Goal: Transaction & Acquisition: Book appointment/travel/reservation

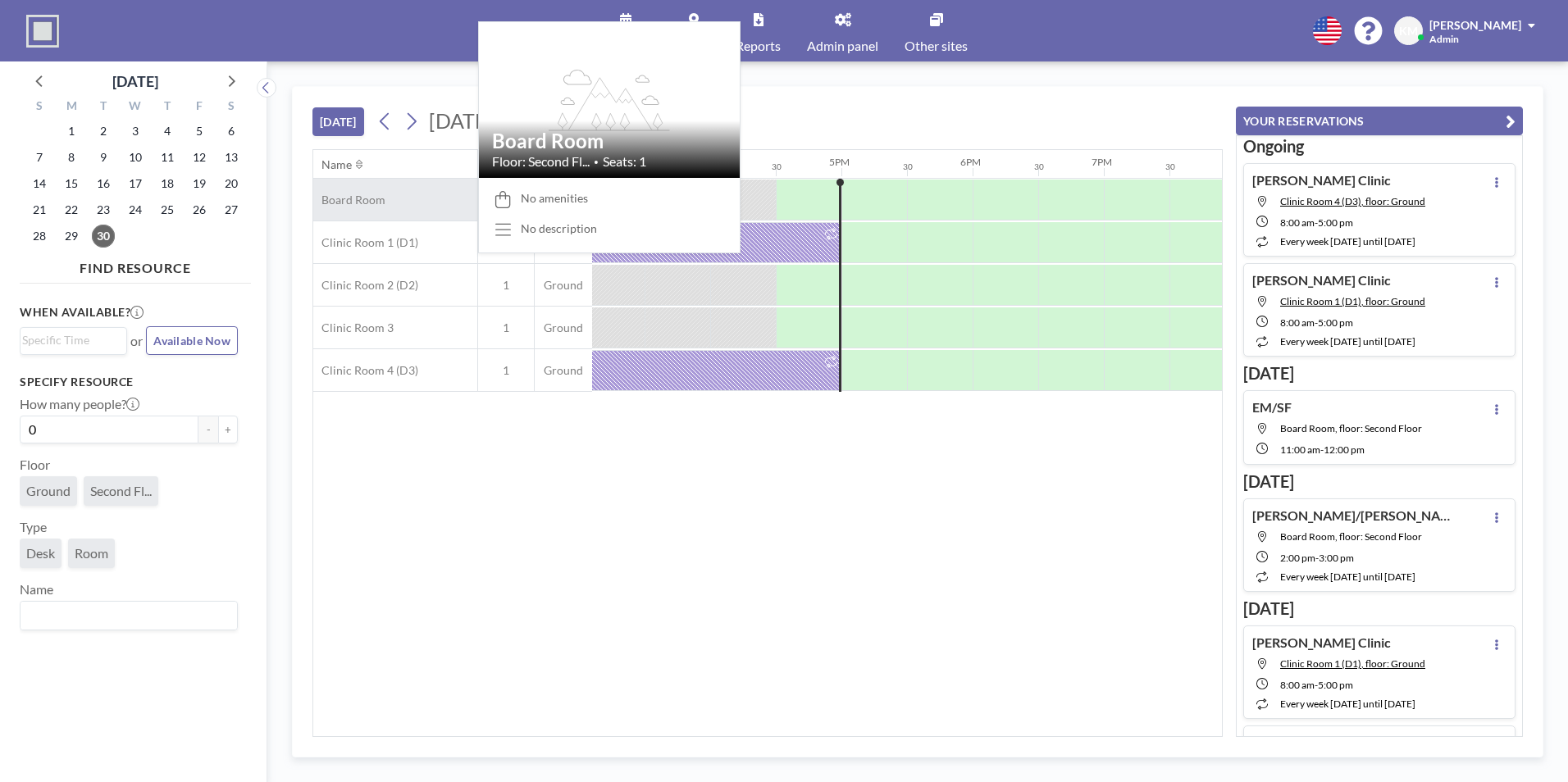
scroll to position [0, 2100]
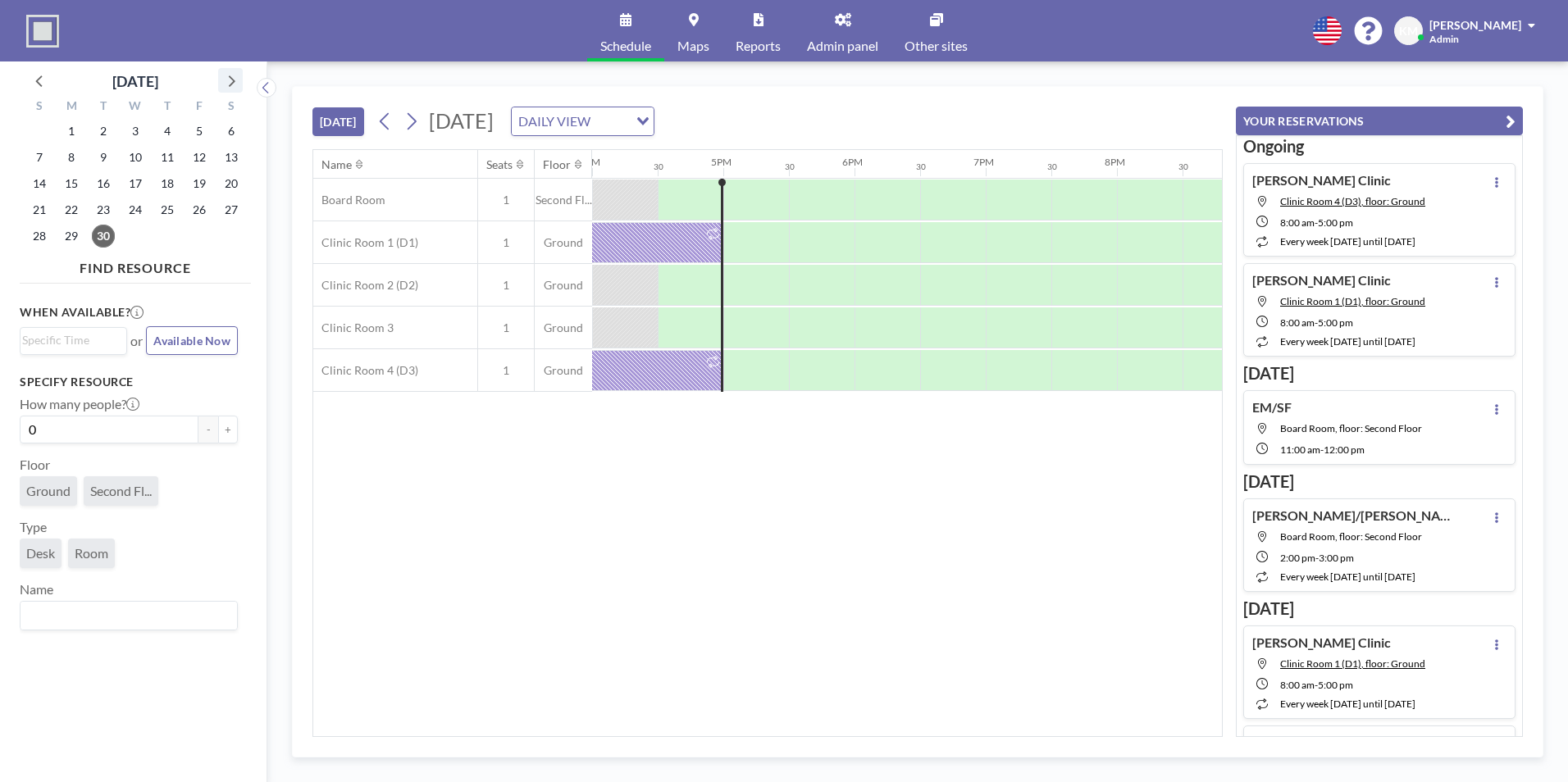
click at [233, 69] on div at bounding box center [231, 80] width 24 height 24
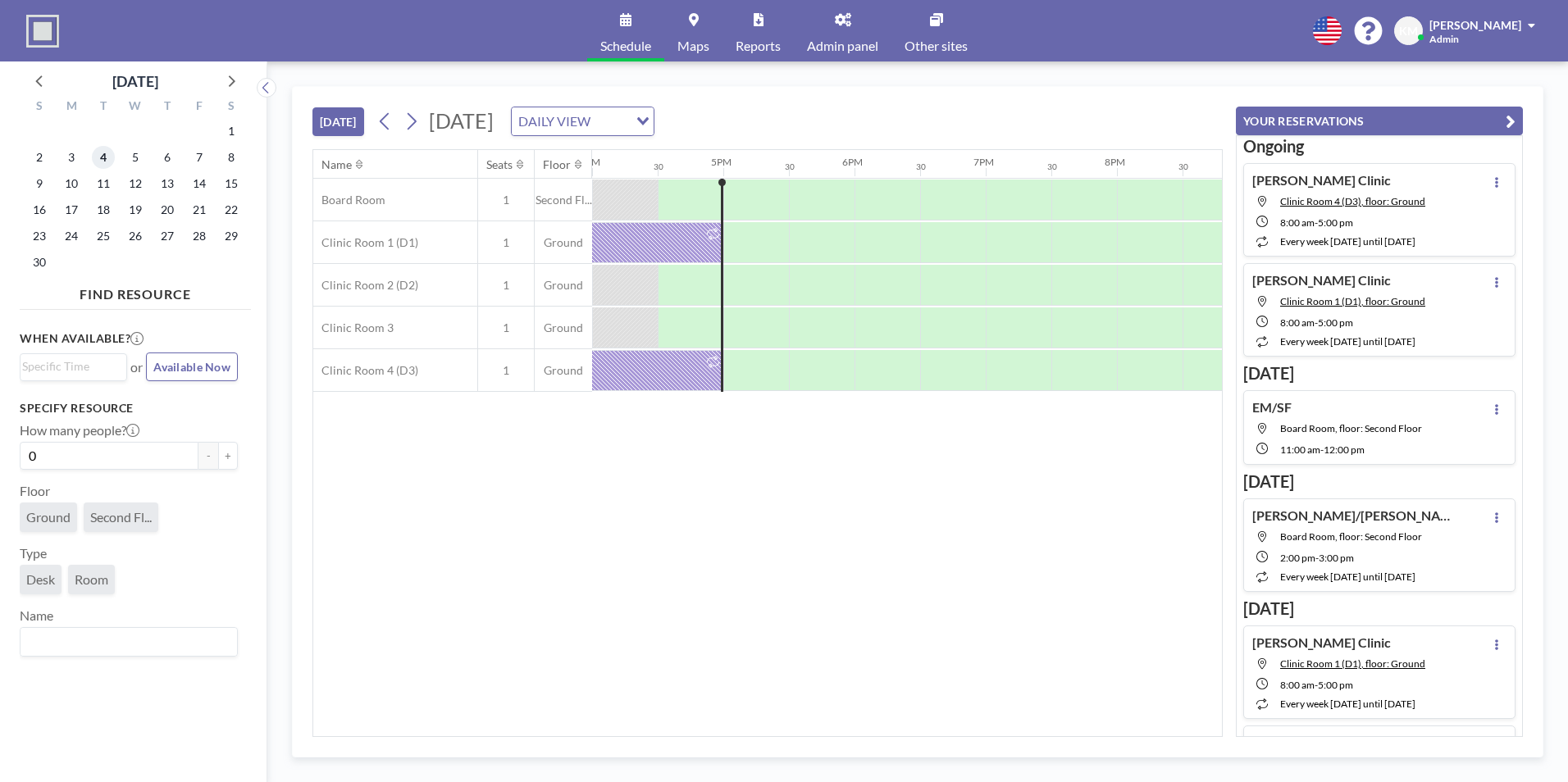
click at [105, 161] on span "4" at bounding box center [104, 157] width 23 height 23
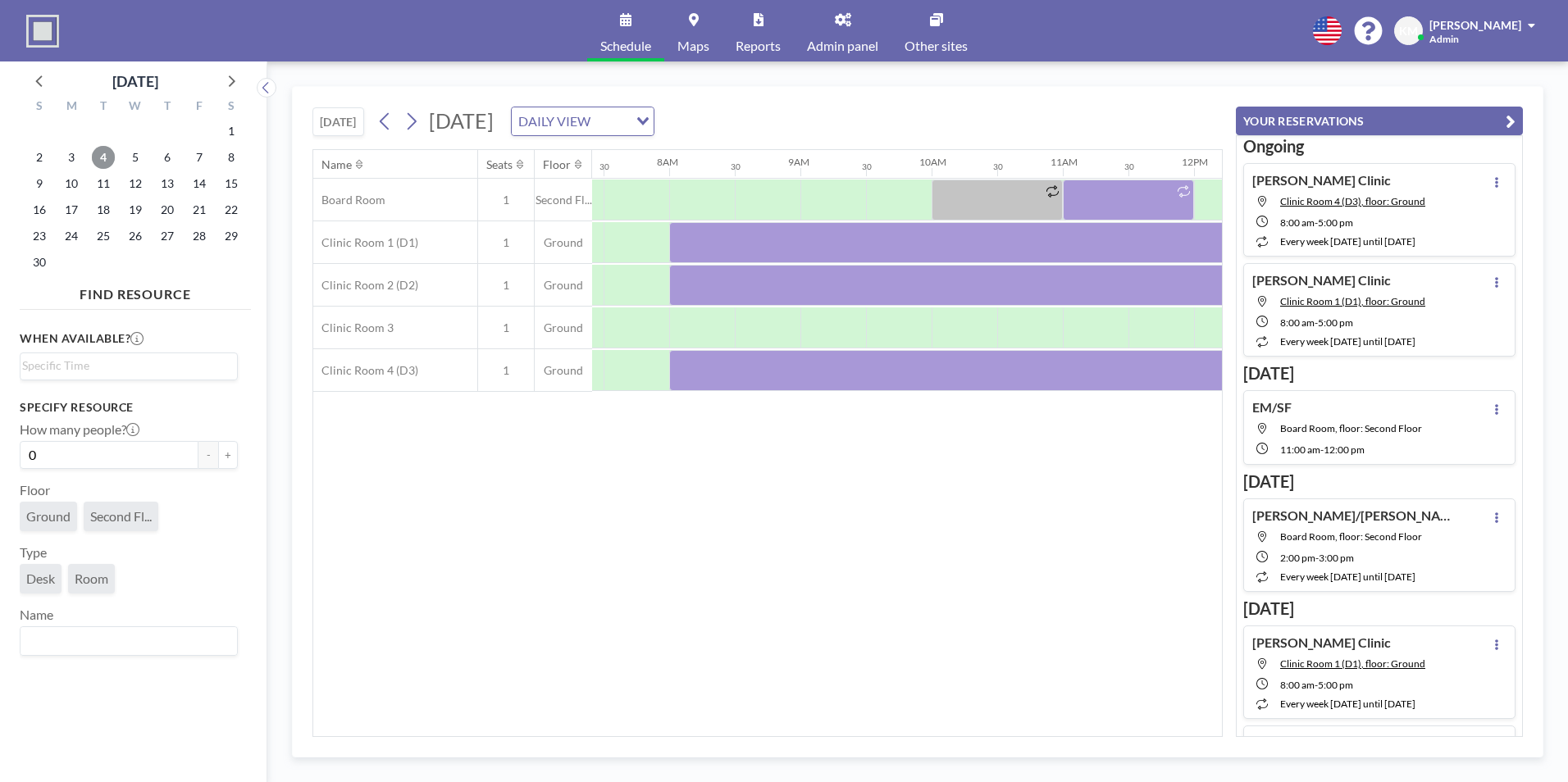
scroll to position [0, 984]
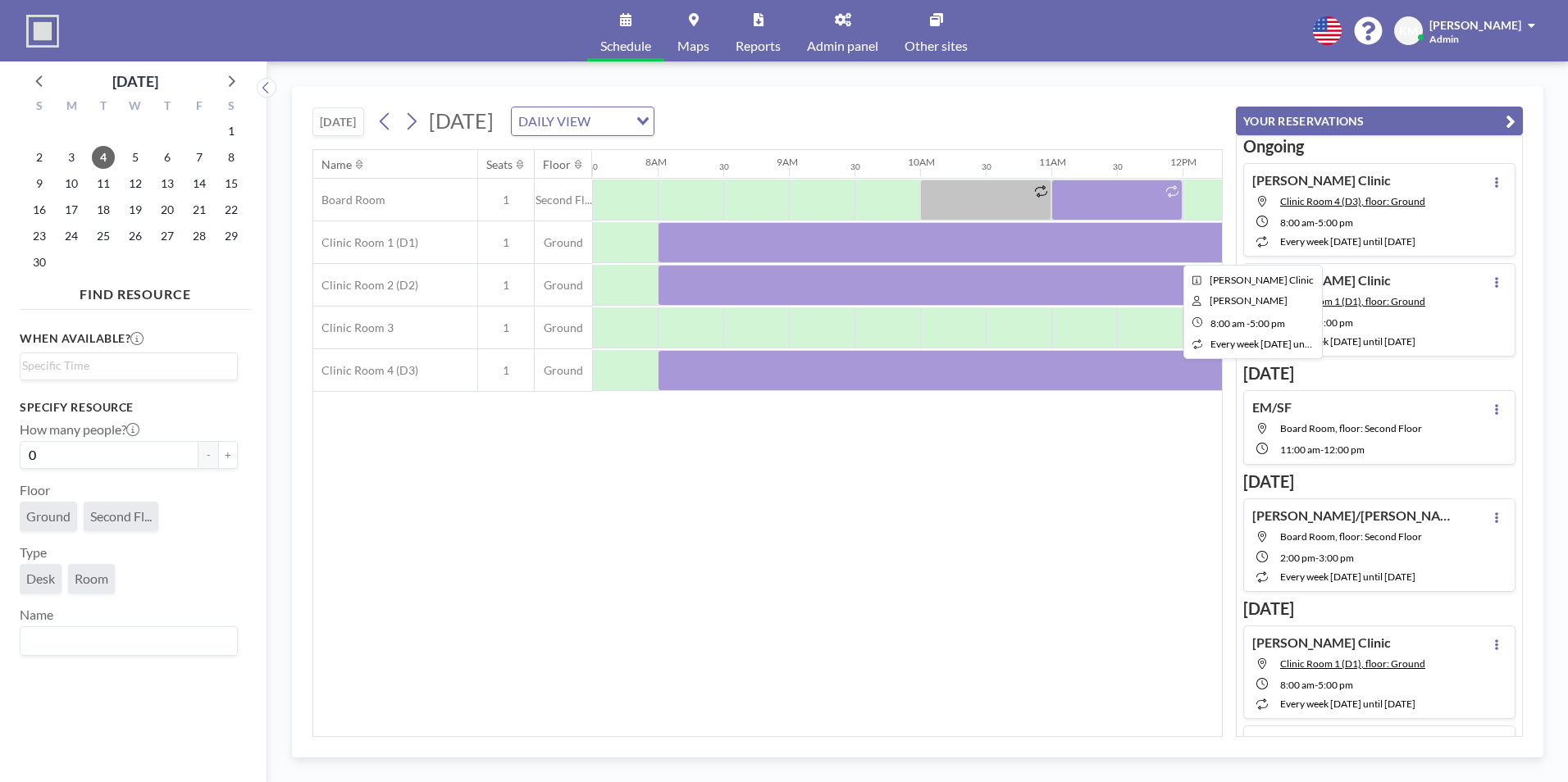
click at [778, 249] on div at bounding box center [1248, 243] width 1181 height 41
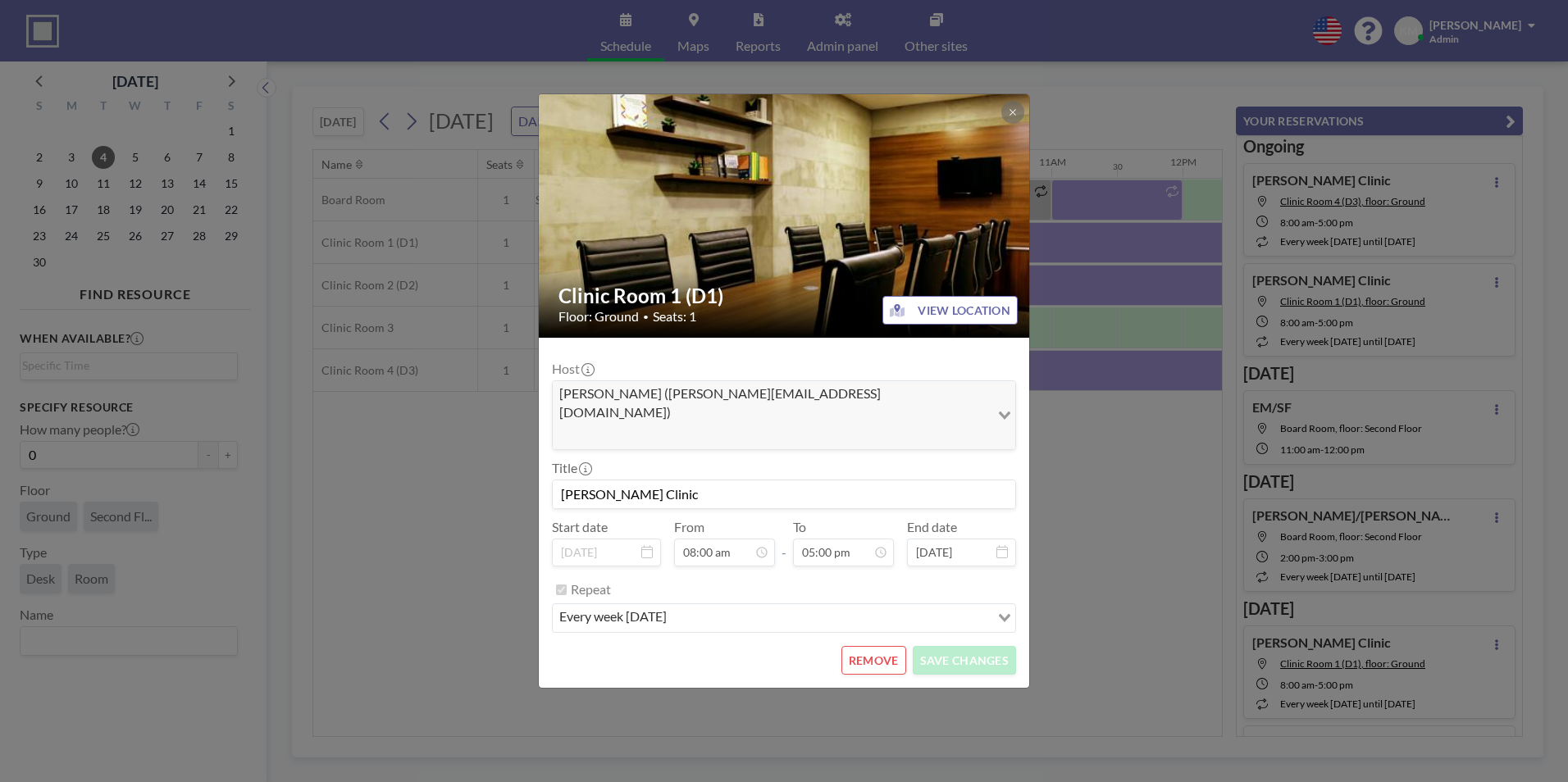
scroll to position [992, 0]
click at [881, 646] on button "REMOVE" at bounding box center [873, 661] width 65 height 28
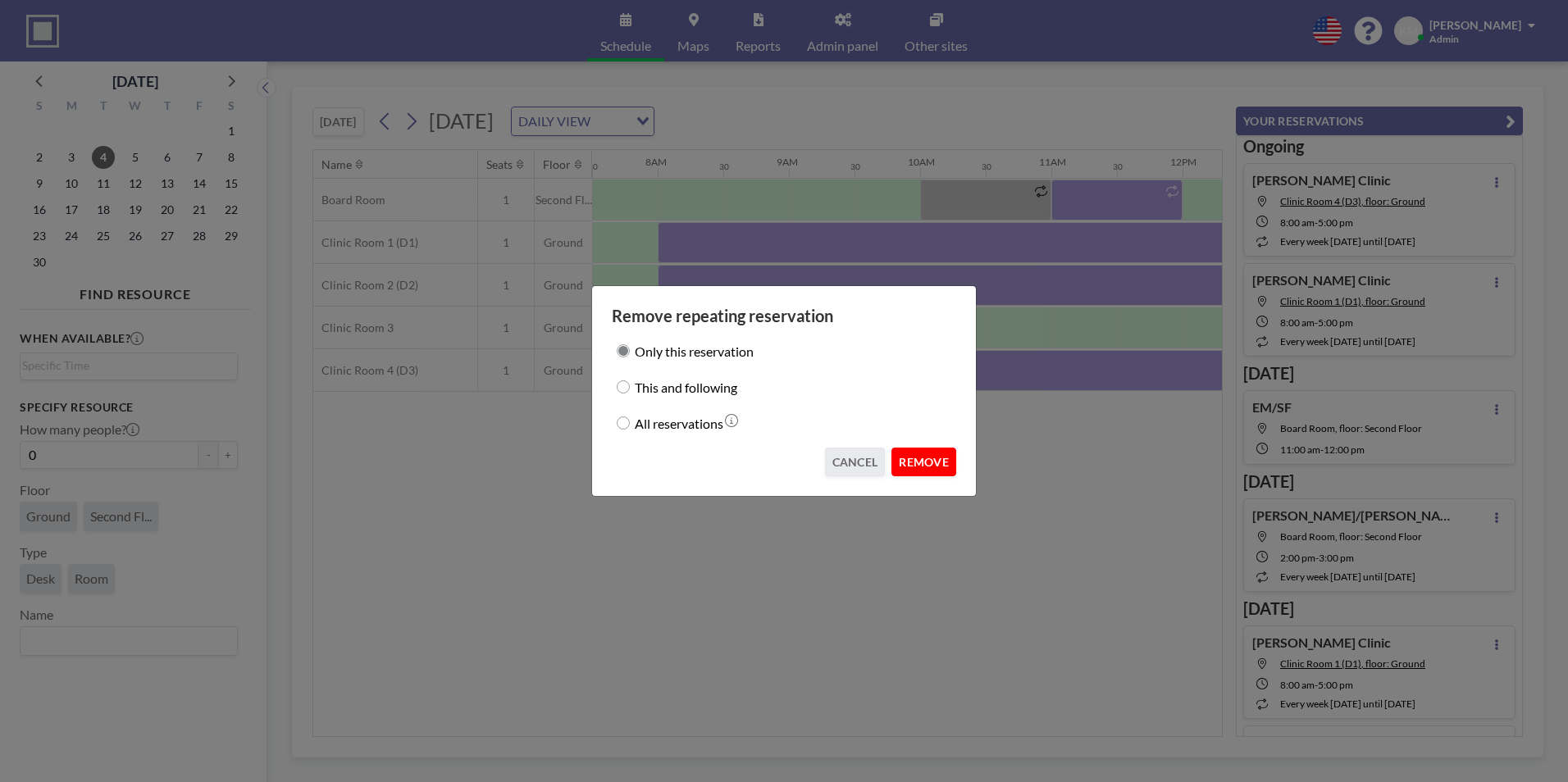
click at [935, 463] on button "REMOVE" at bounding box center [923, 462] width 65 height 28
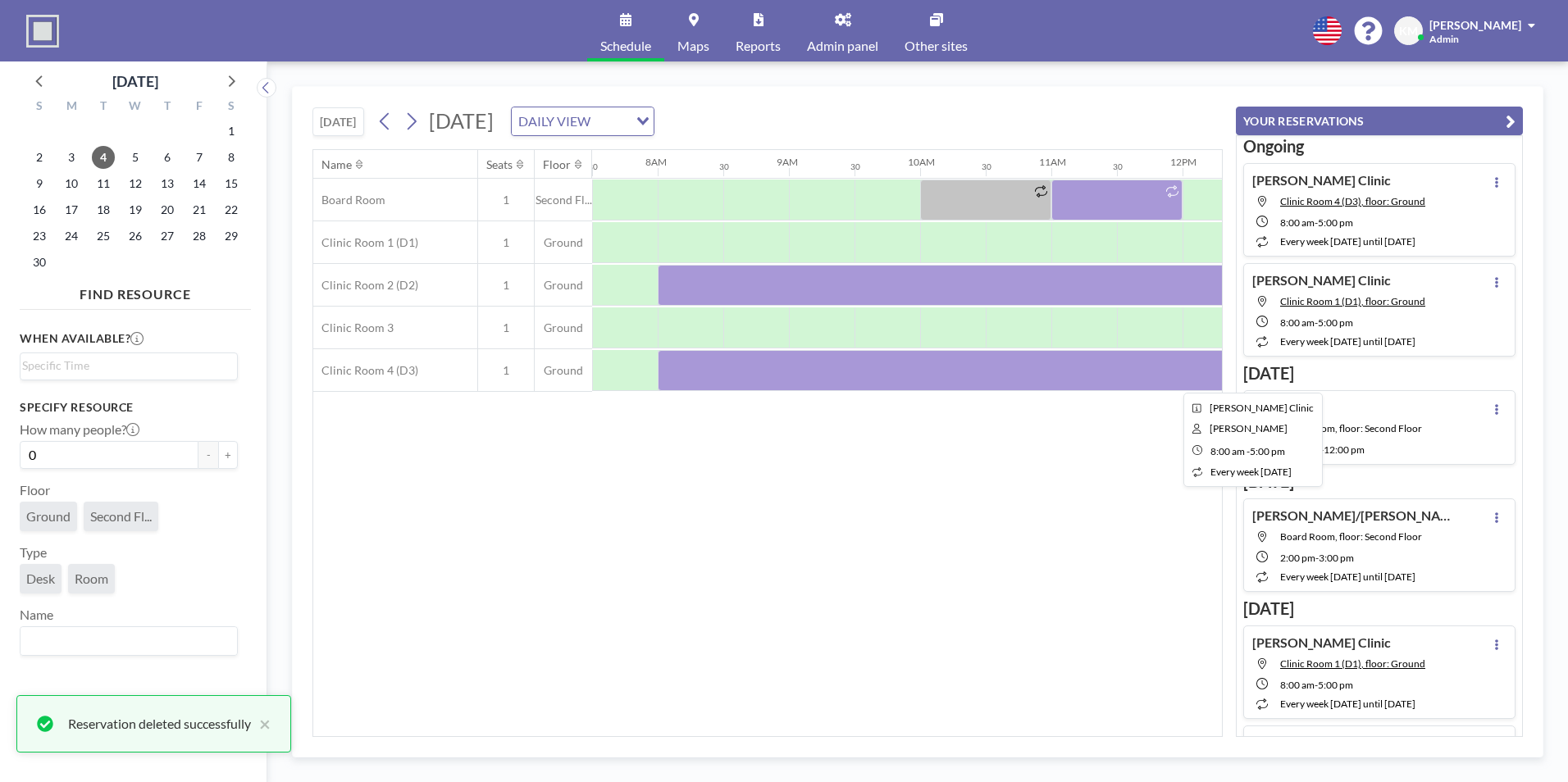
click at [913, 368] on div at bounding box center [1248, 371] width 1181 height 41
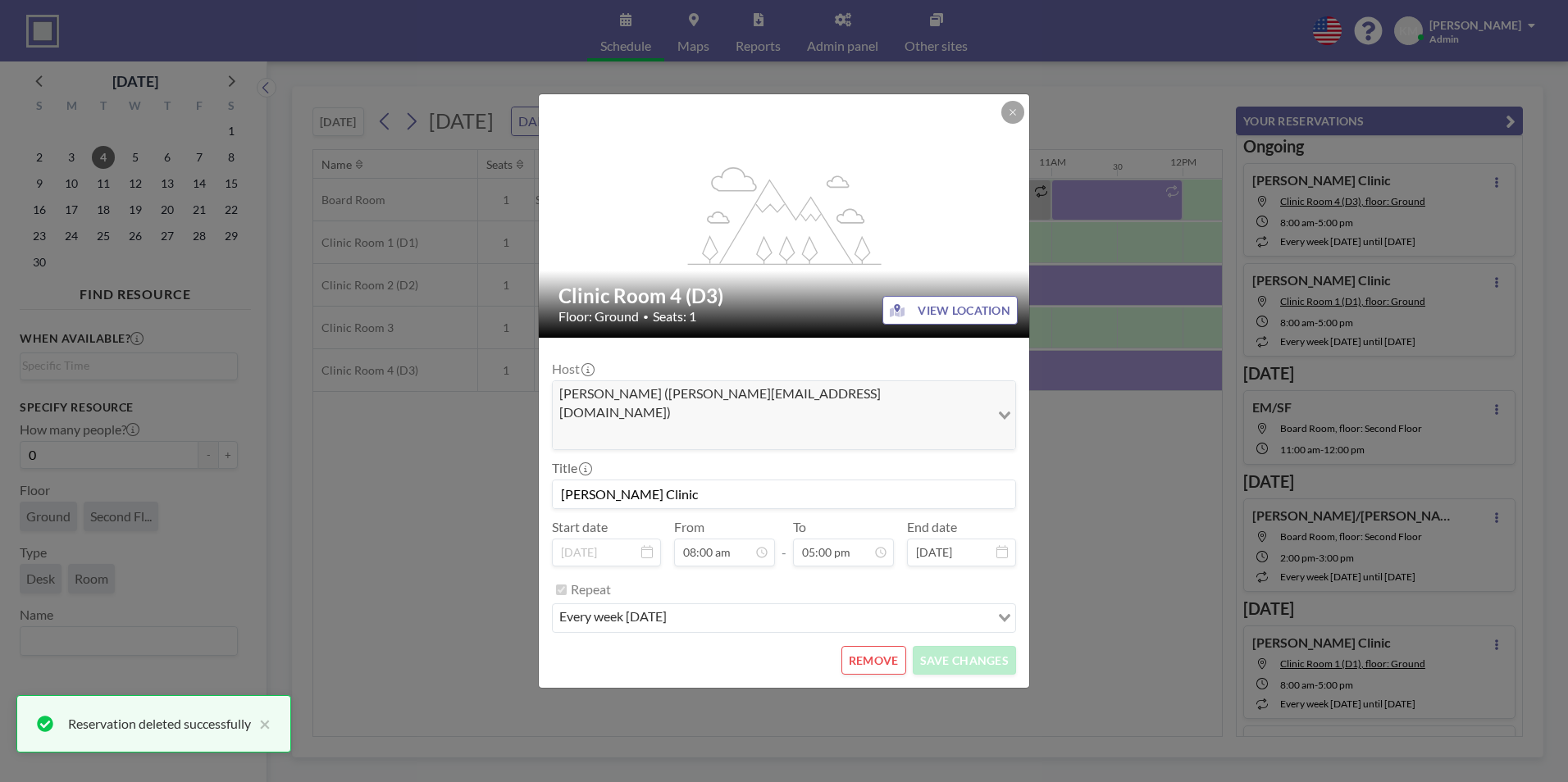
click at [883, 646] on button "REMOVE" at bounding box center [873, 661] width 65 height 28
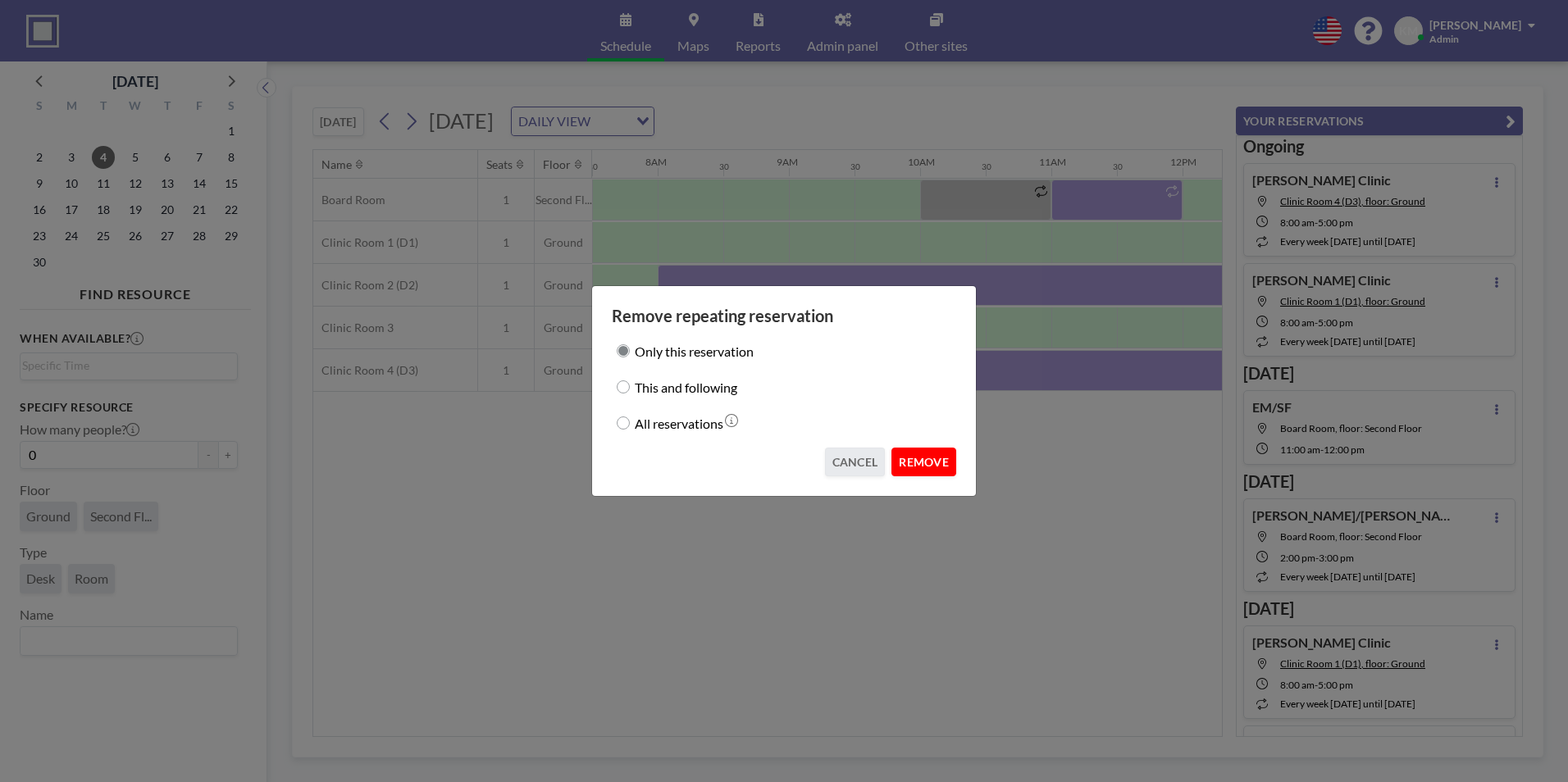
click at [943, 467] on button "REMOVE" at bounding box center [923, 462] width 65 height 28
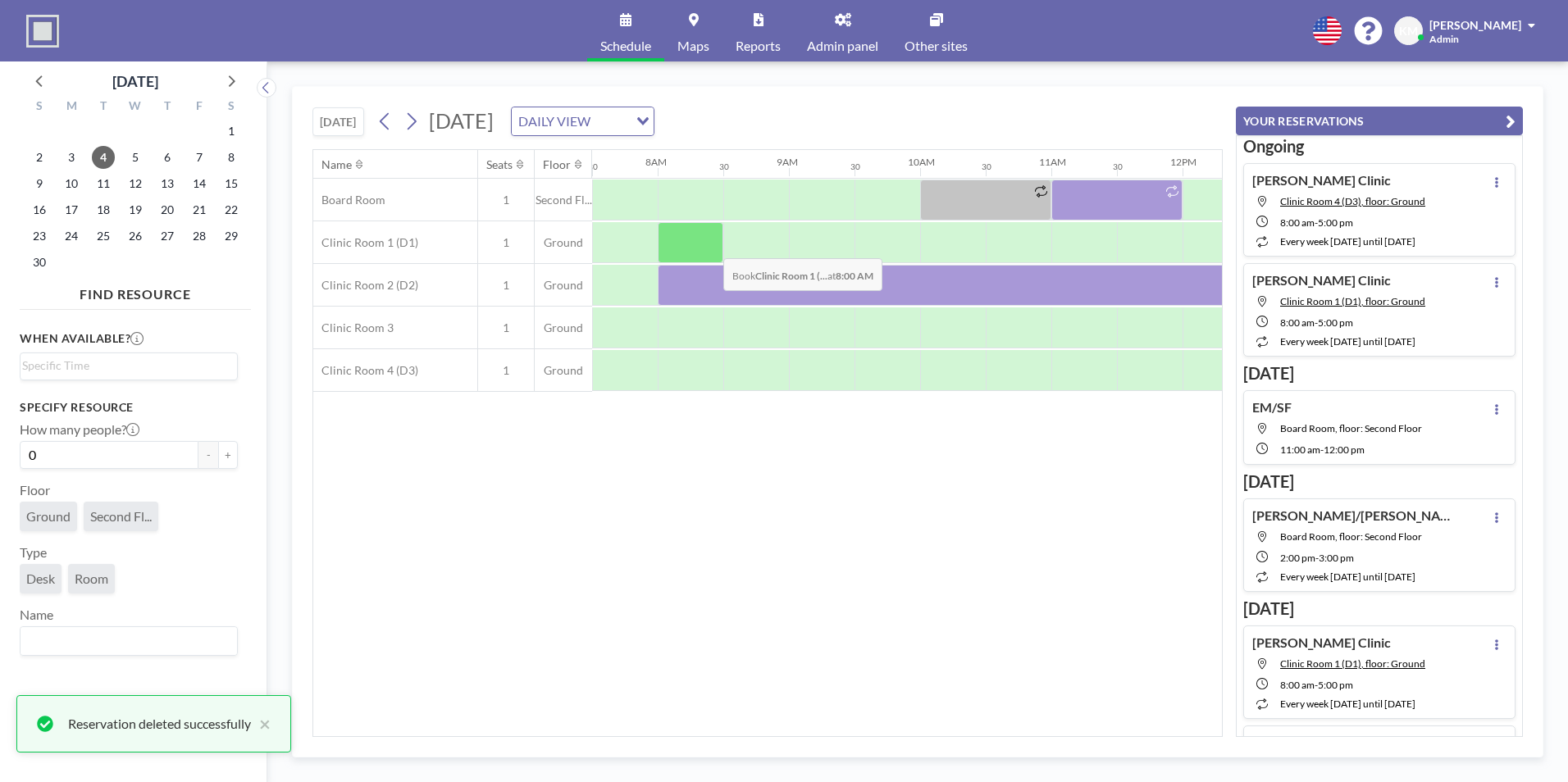
click at [711, 246] on div at bounding box center [691, 243] width 66 height 41
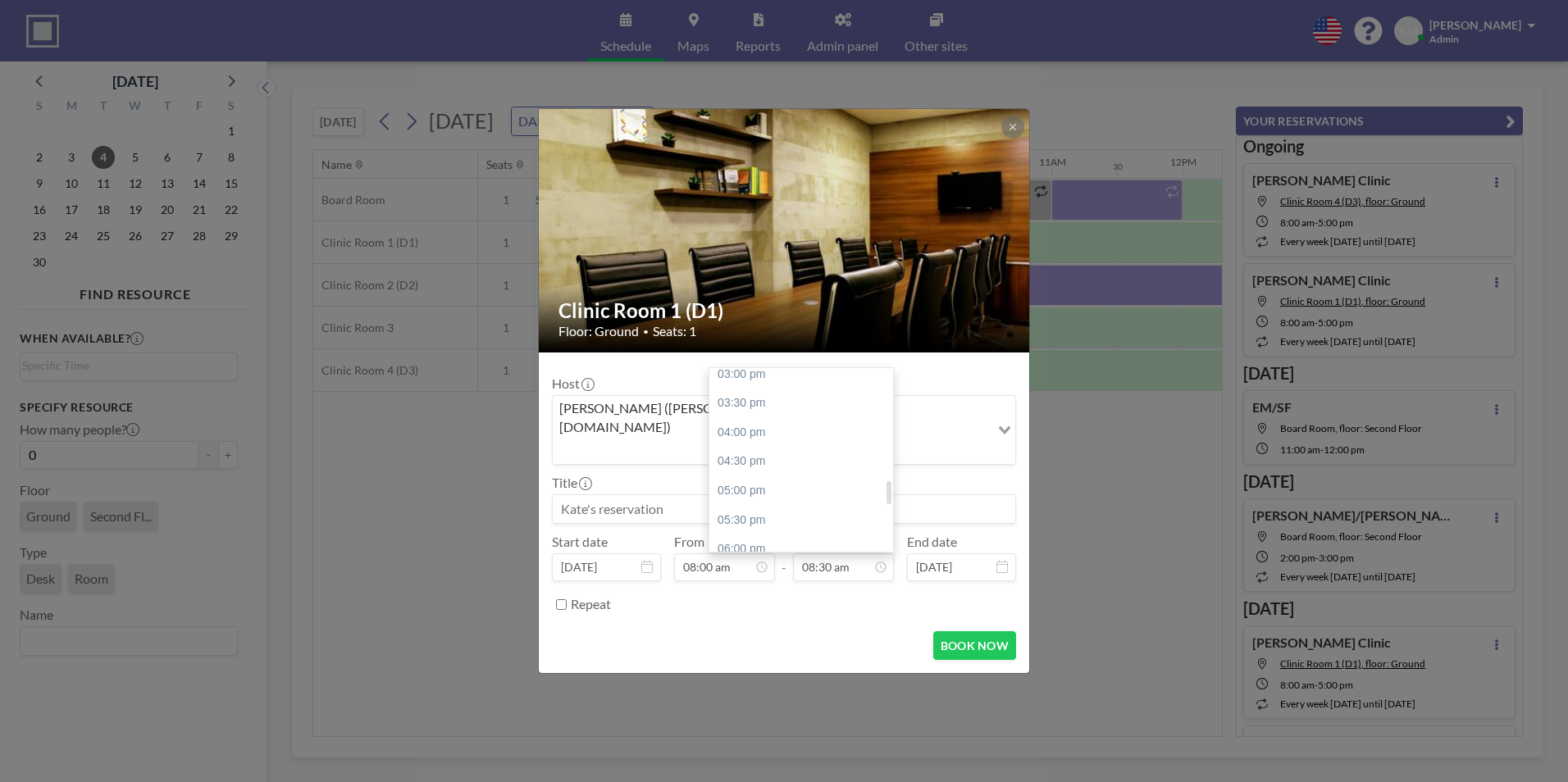
scroll to position [885, 0]
click at [828, 534] on div "06:00 pm" at bounding box center [806, 548] width 192 height 29
type input "06:00 pm"
click at [818, 495] on input at bounding box center [783, 509] width 462 height 28
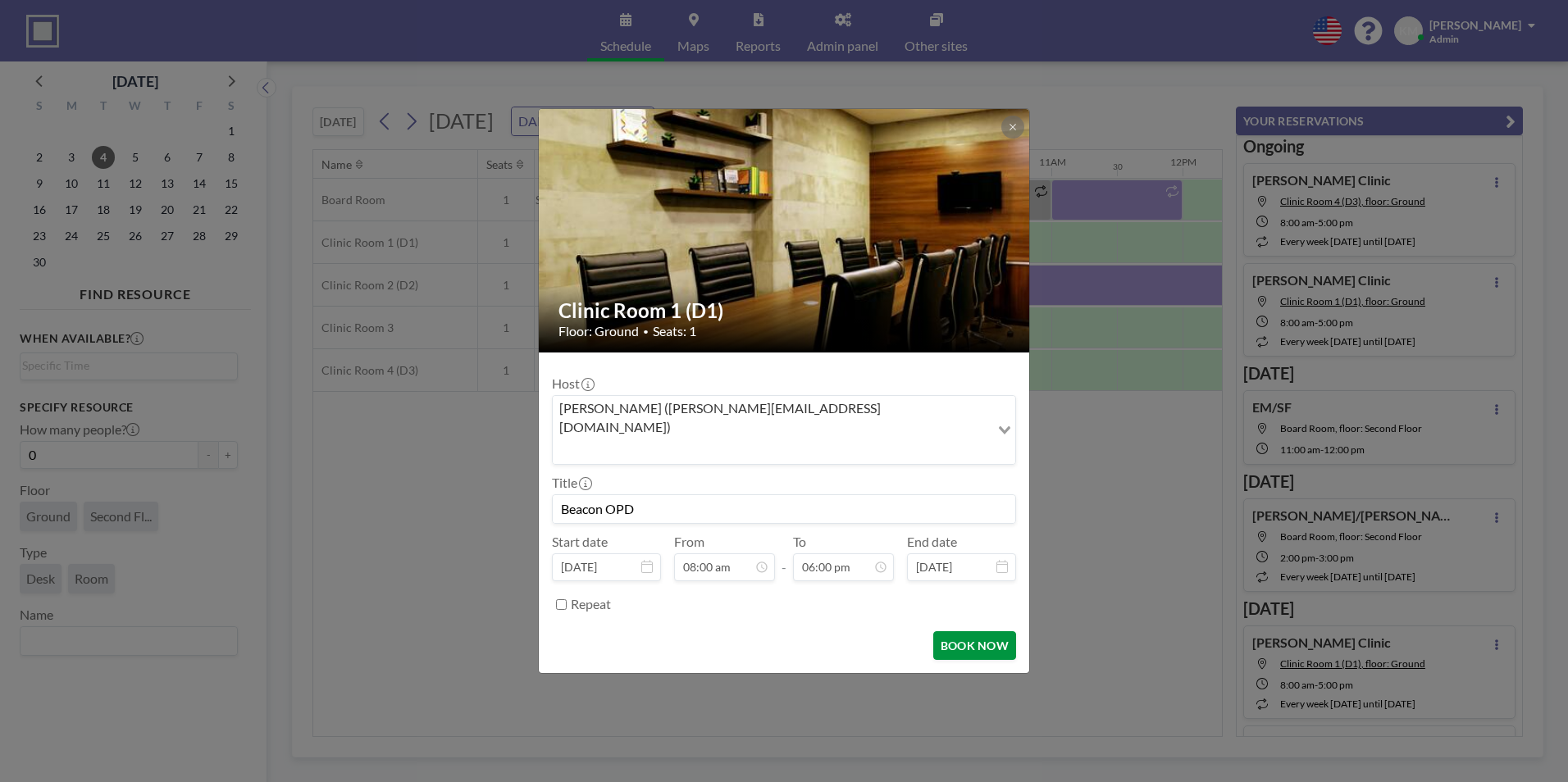
scroll to position [1050, 0]
type input "Beacon OPD"
click at [971, 636] on button "BOOK NOW" at bounding box center [975, 646] width 83 height 28
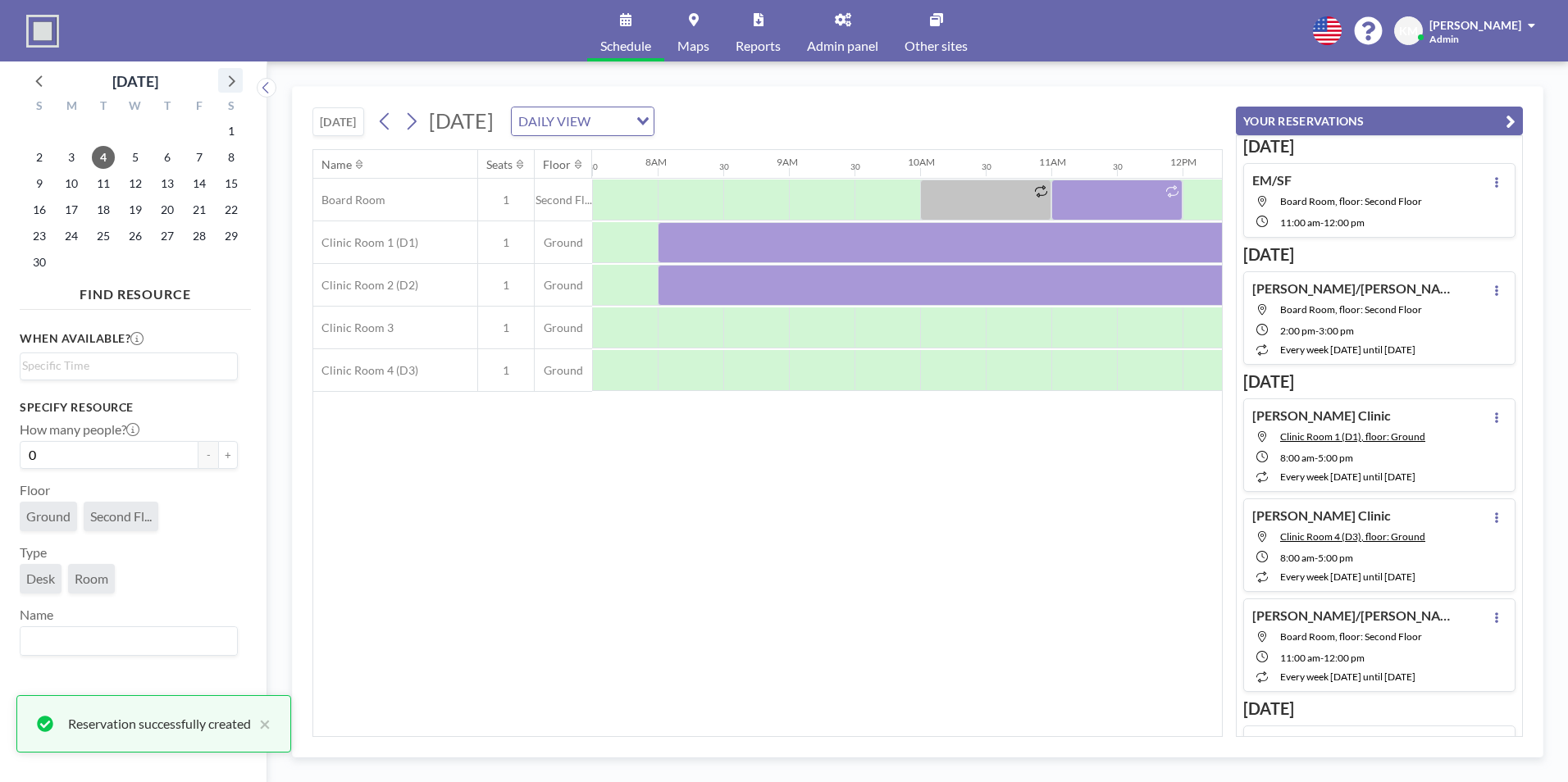
click at [228, 90] on icon at bounding box center [231, 80] width 22 height 22
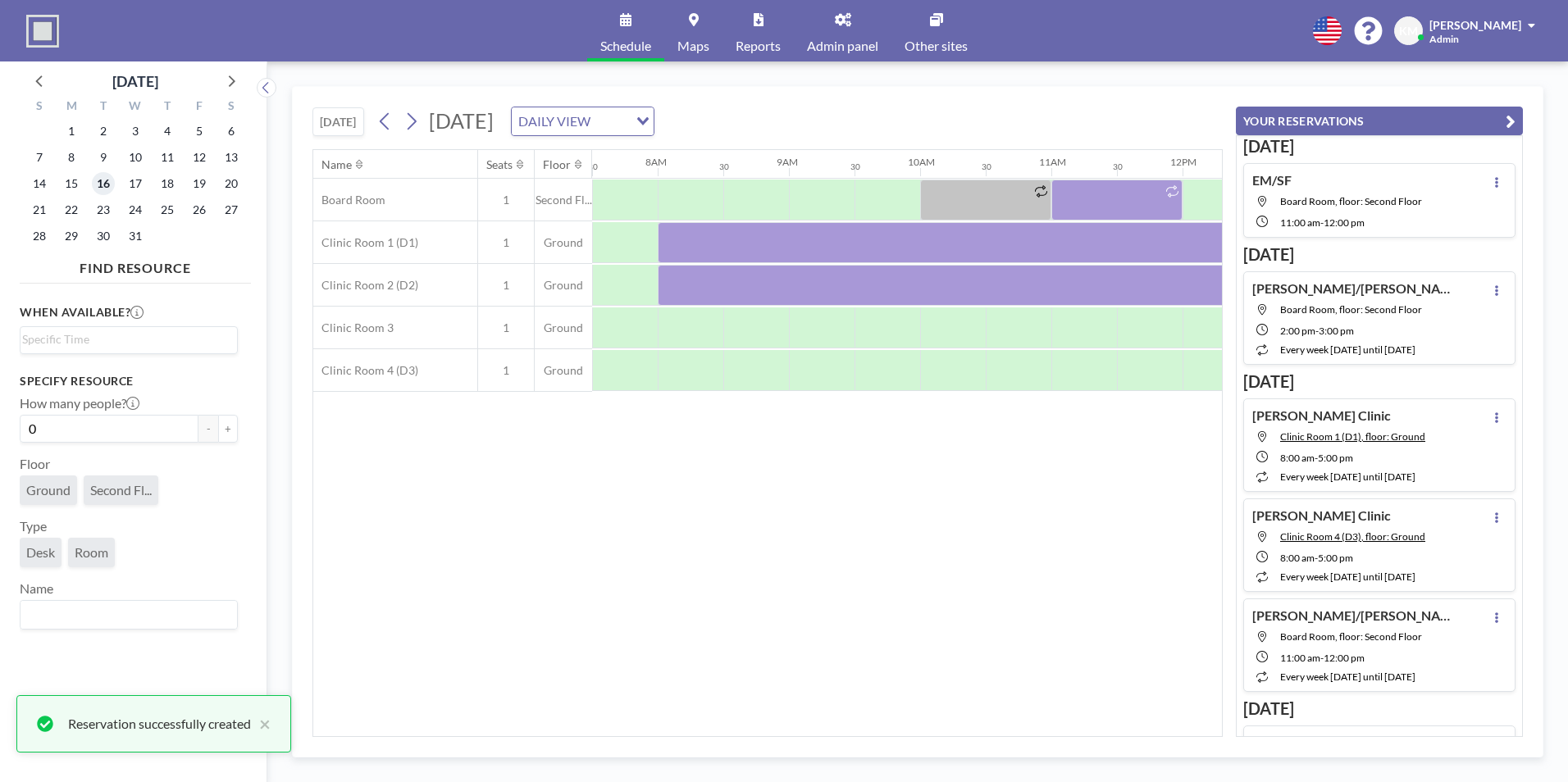
click at [104, 184] on span "16" at bounding box center [104, 184] width 23 height 23
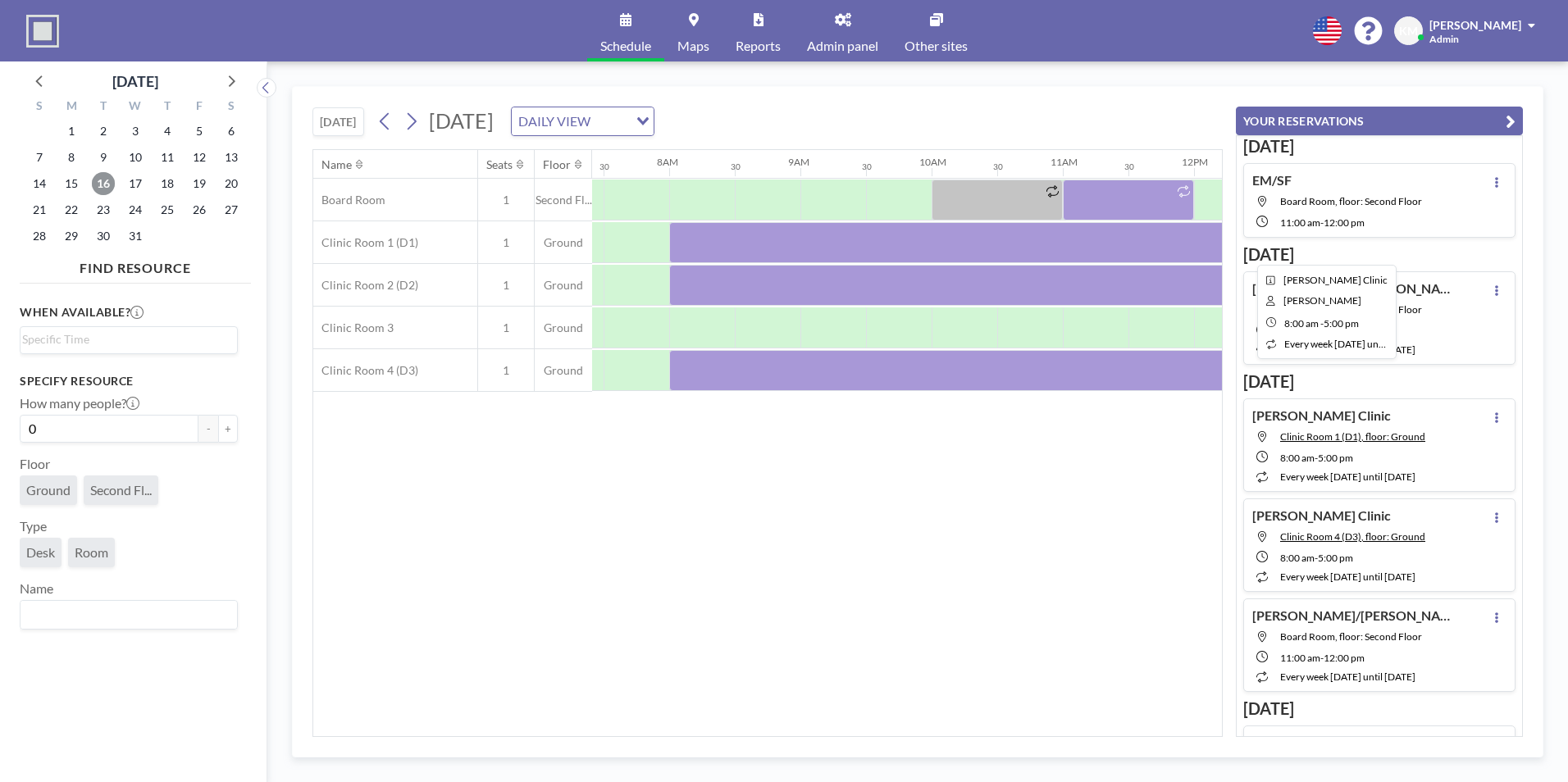
scroll to position [0, 984]
click at [728, 245] on div at bounding box center [1248, 243] width 1181 height 41
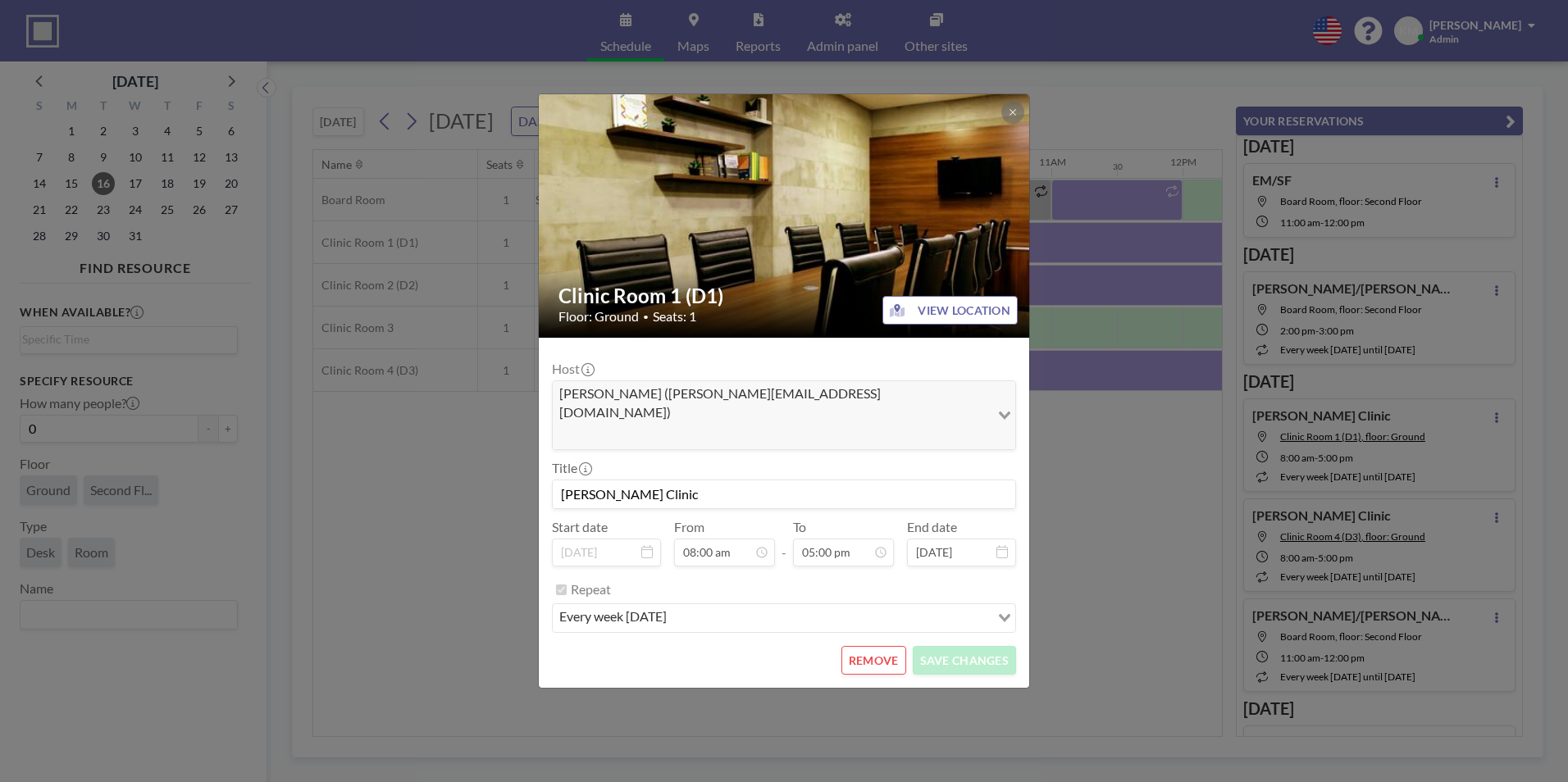
scroll to position [468, 0]
click at [869, 646] on button "REMOVE" at bounding box center [873, 661] width 65 height 28
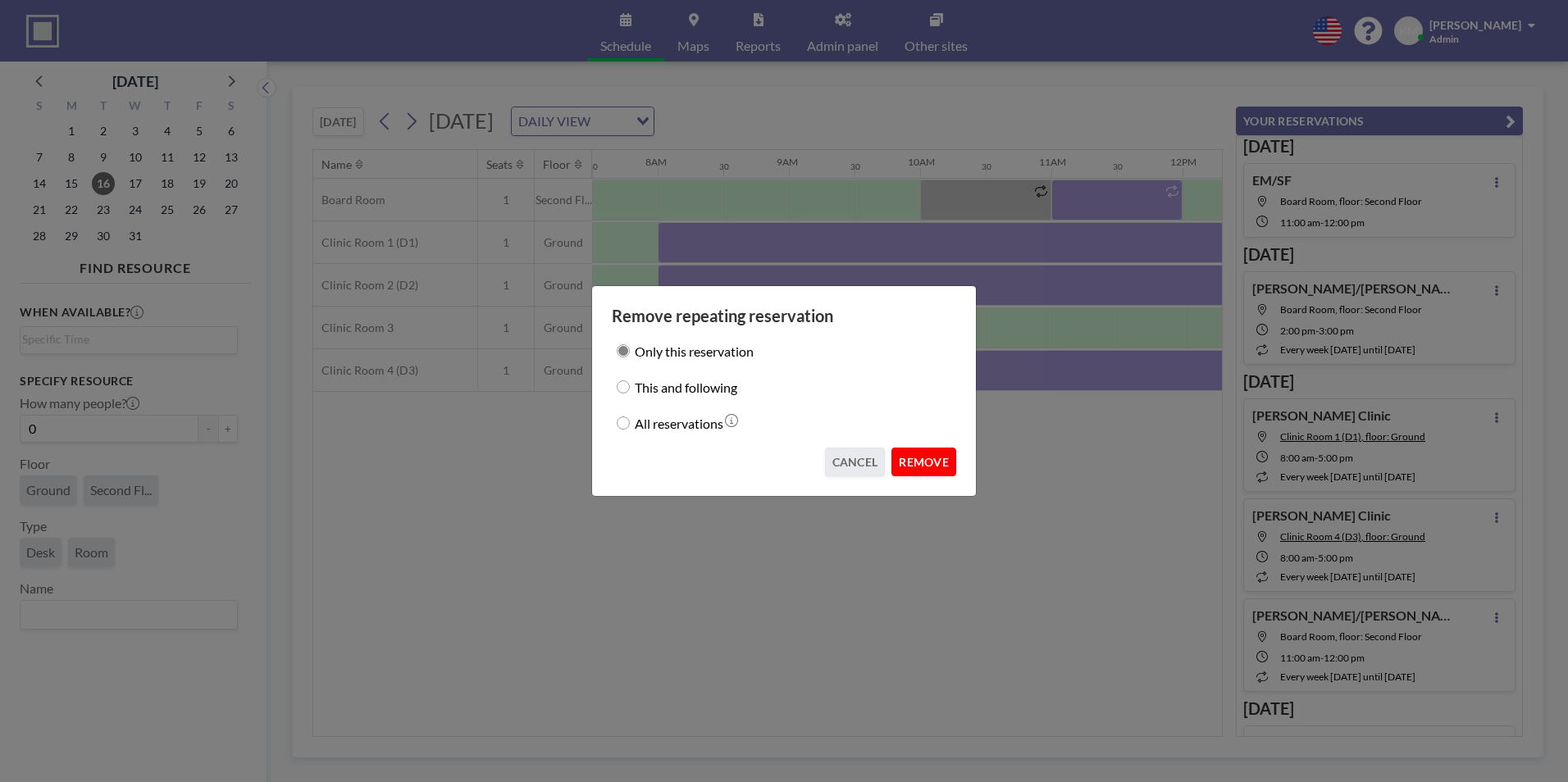
click at [932, 468] on button "REMOVE" at bounding box center [923, 462] width 65 height 28
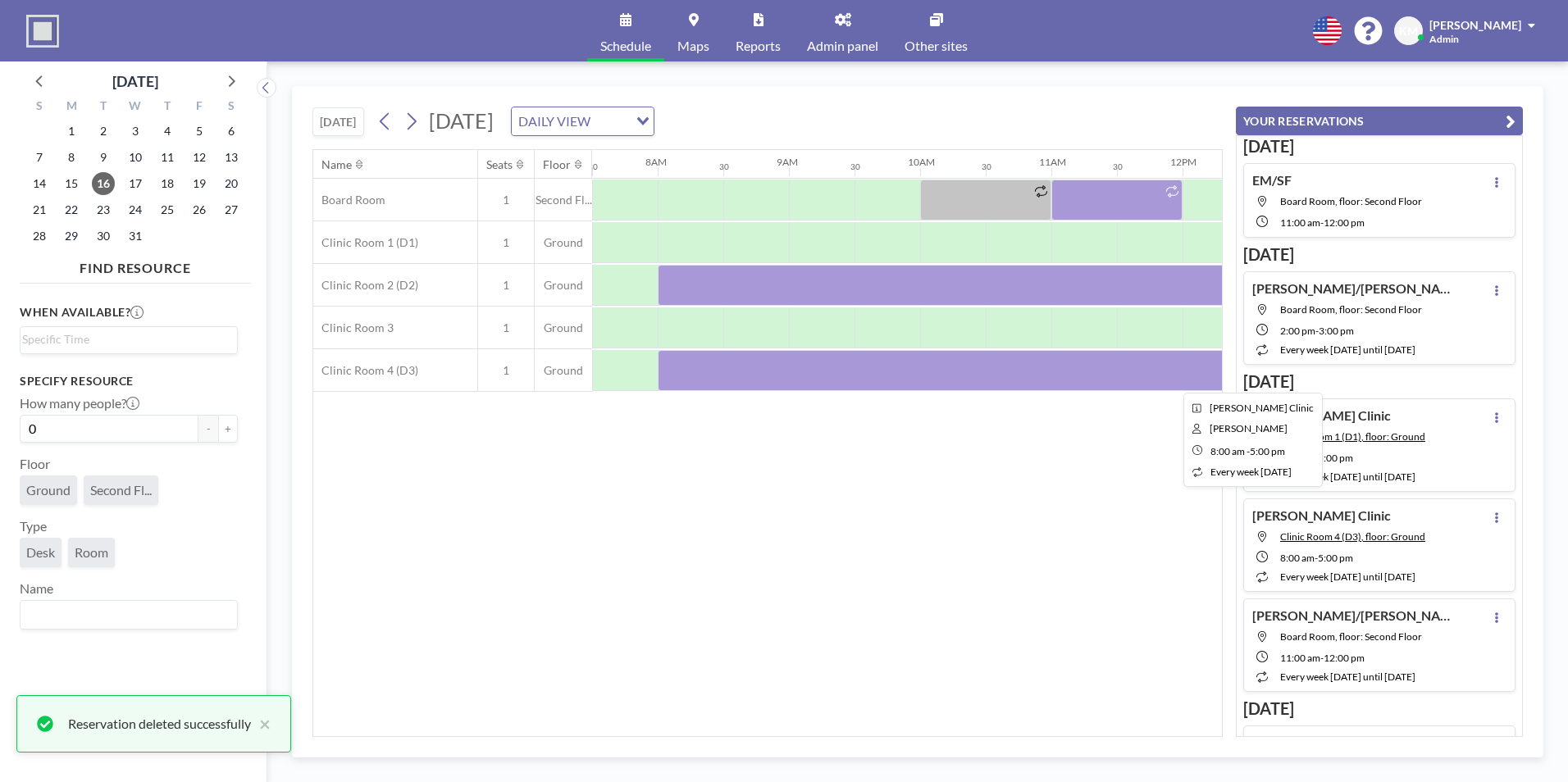
click at [909, 368] on div at bounding box center [1248, 371] width 1181 height 41
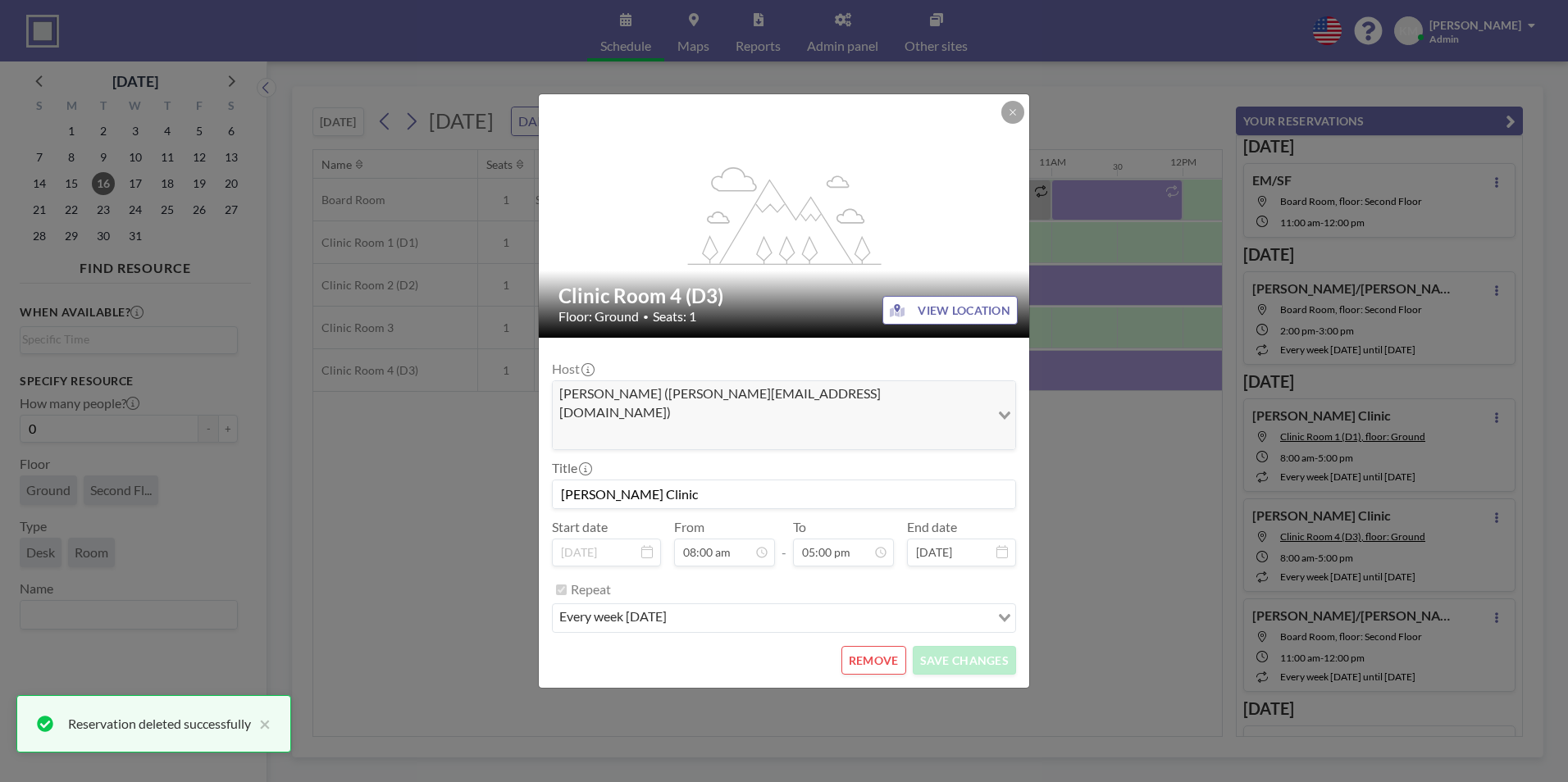
scroll to position [992, 0]
click at [886, 646] on button "REMOVE" at bounding box center [873, 661] width 65 height 28
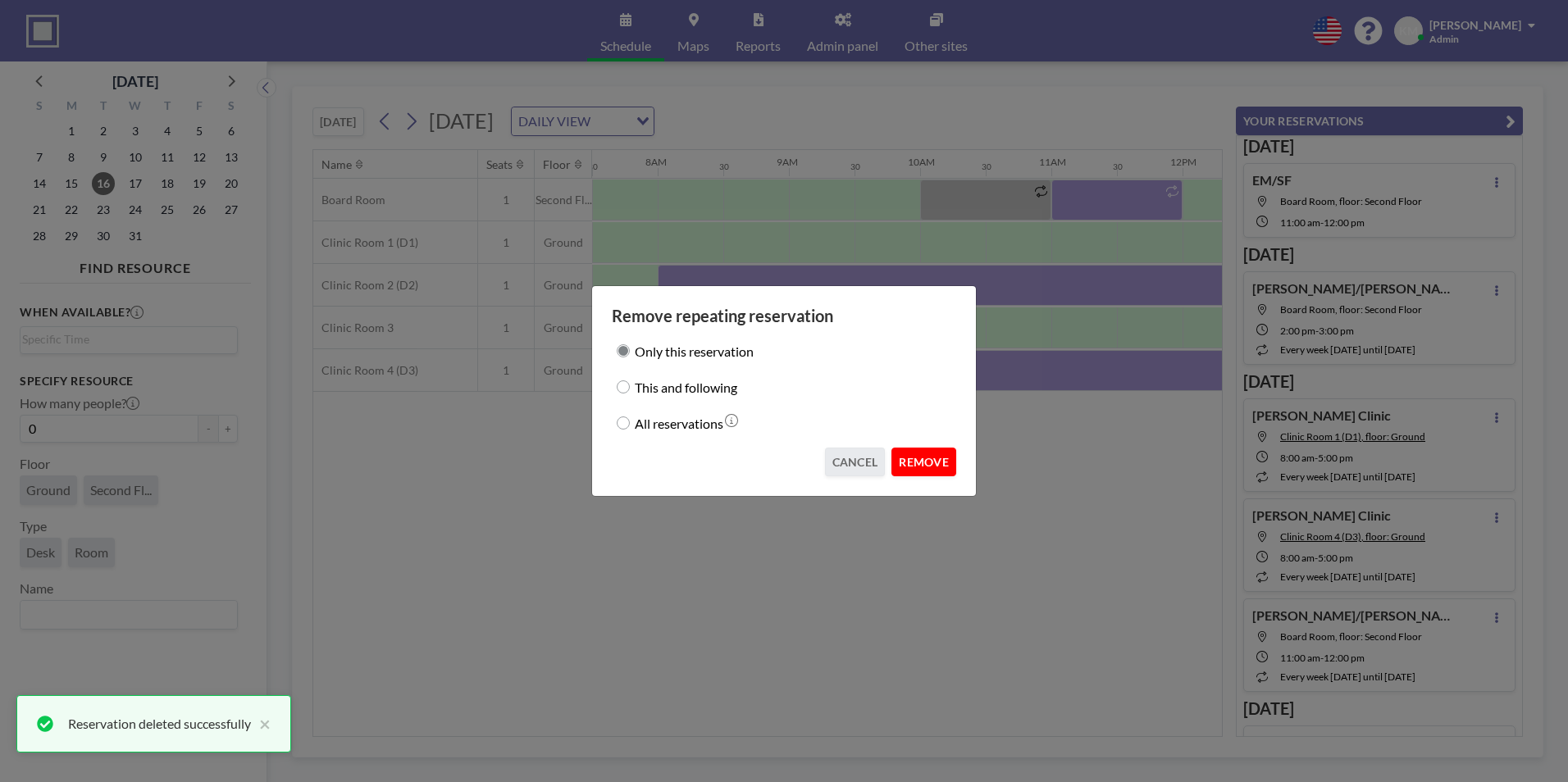
click at [942, 461] on button "REMOVE" at bounding box center [923, 462] width 65 height 28
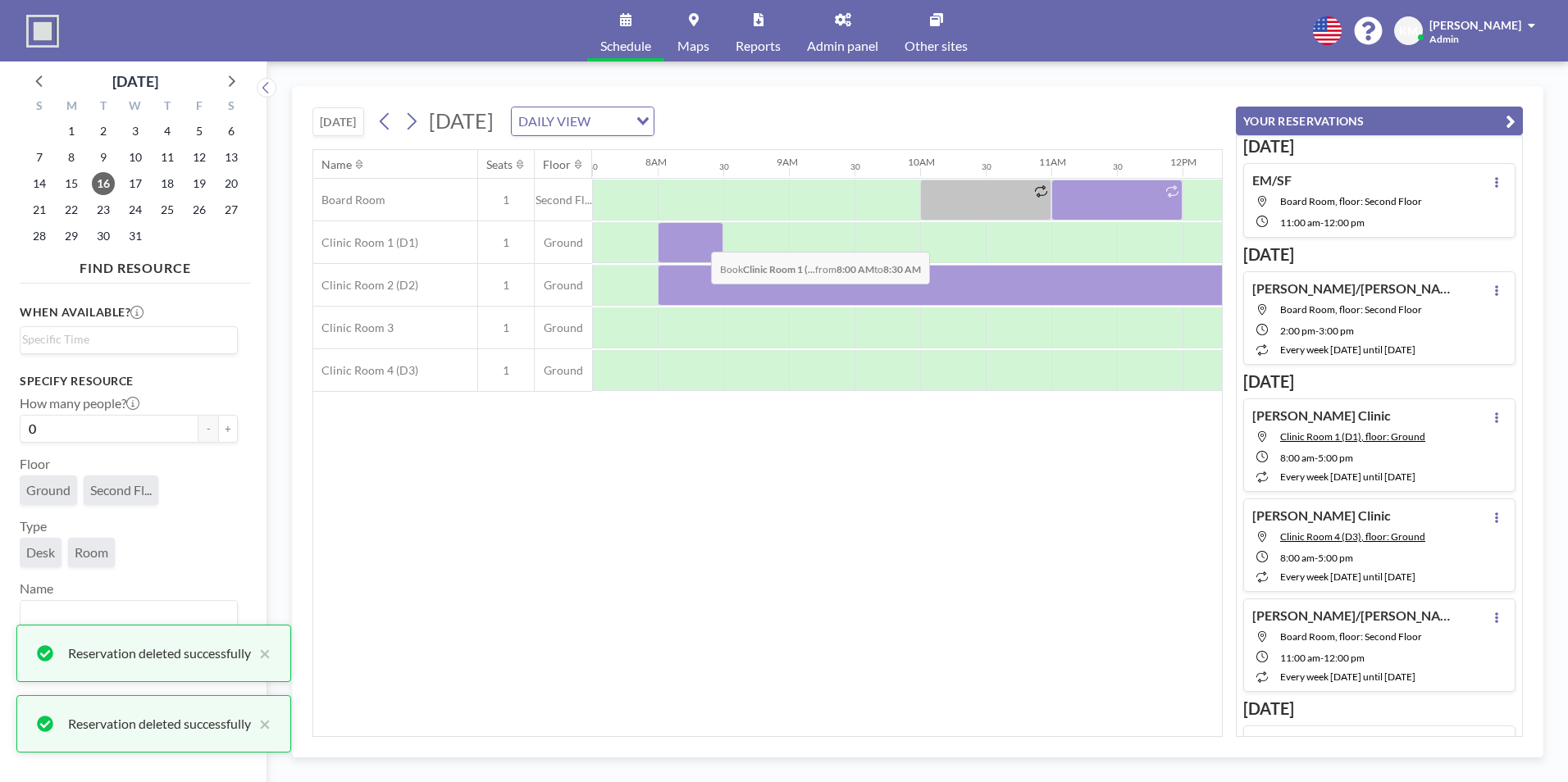
click at [698, 239] on div at bounding box center [691, 243] width 66 height 41
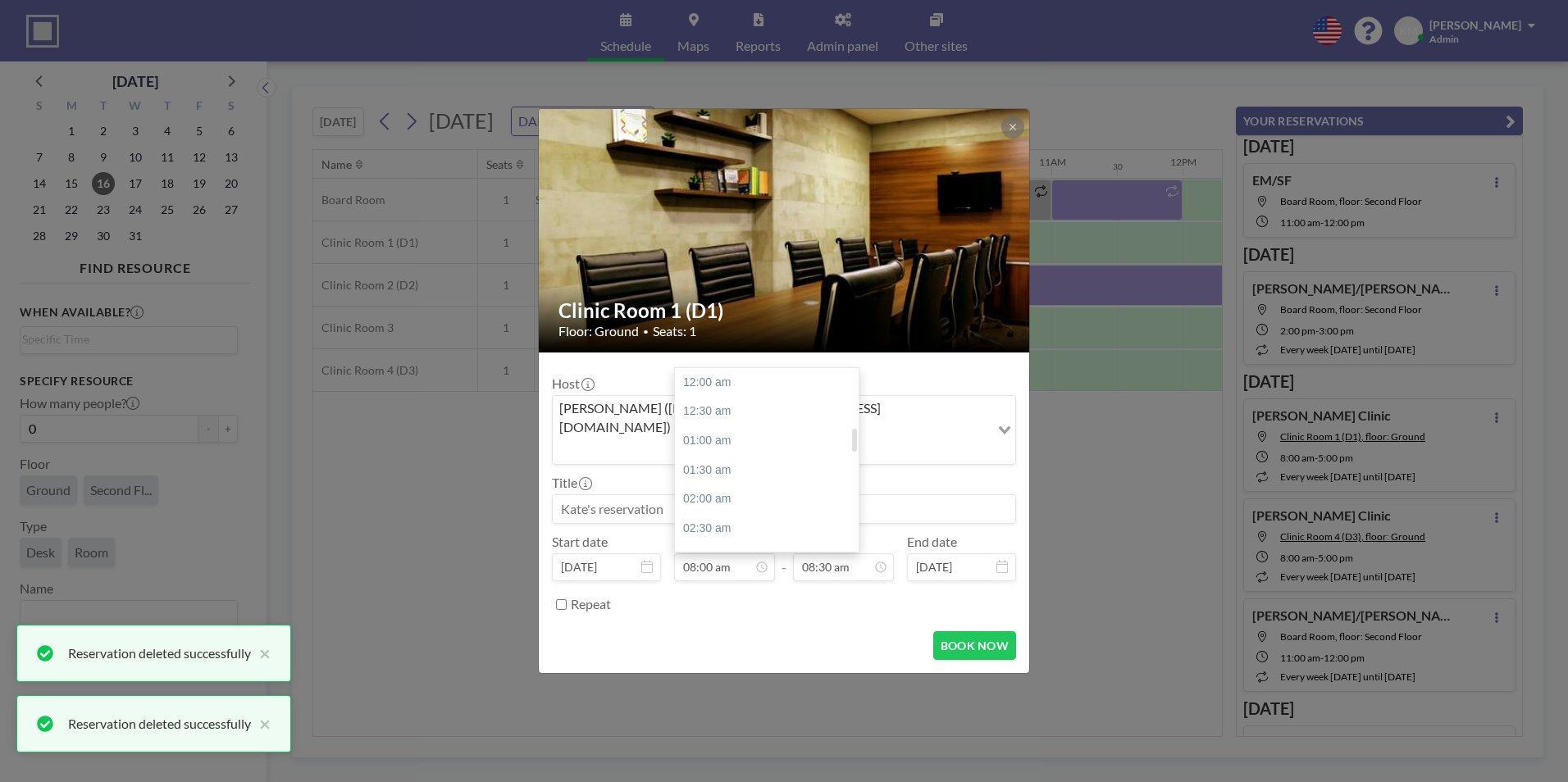
scroll to position [468, 0]
click at [654, 495] on input at bounding box center [783, 509] width 462 height 28
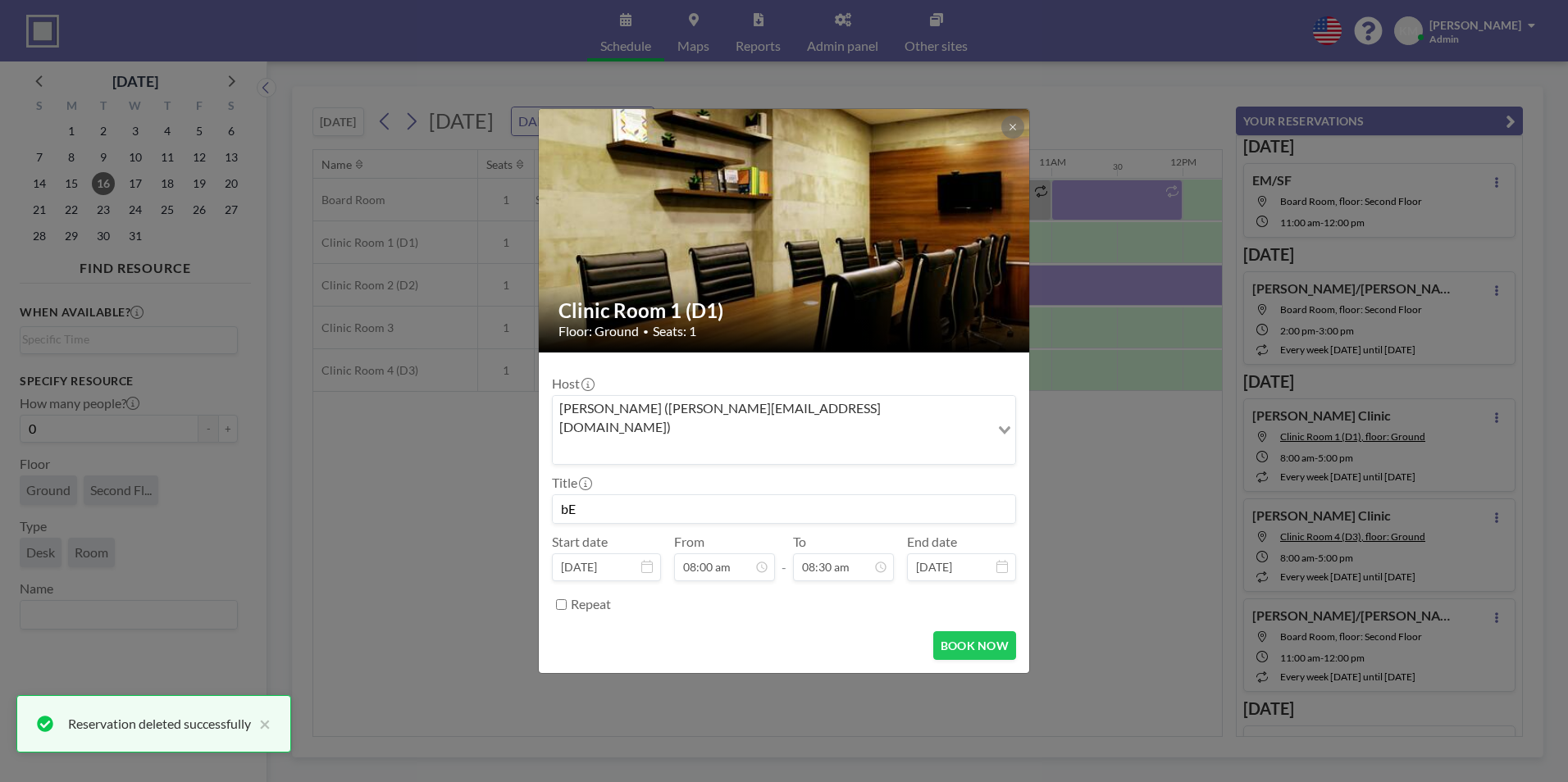
type input "b"
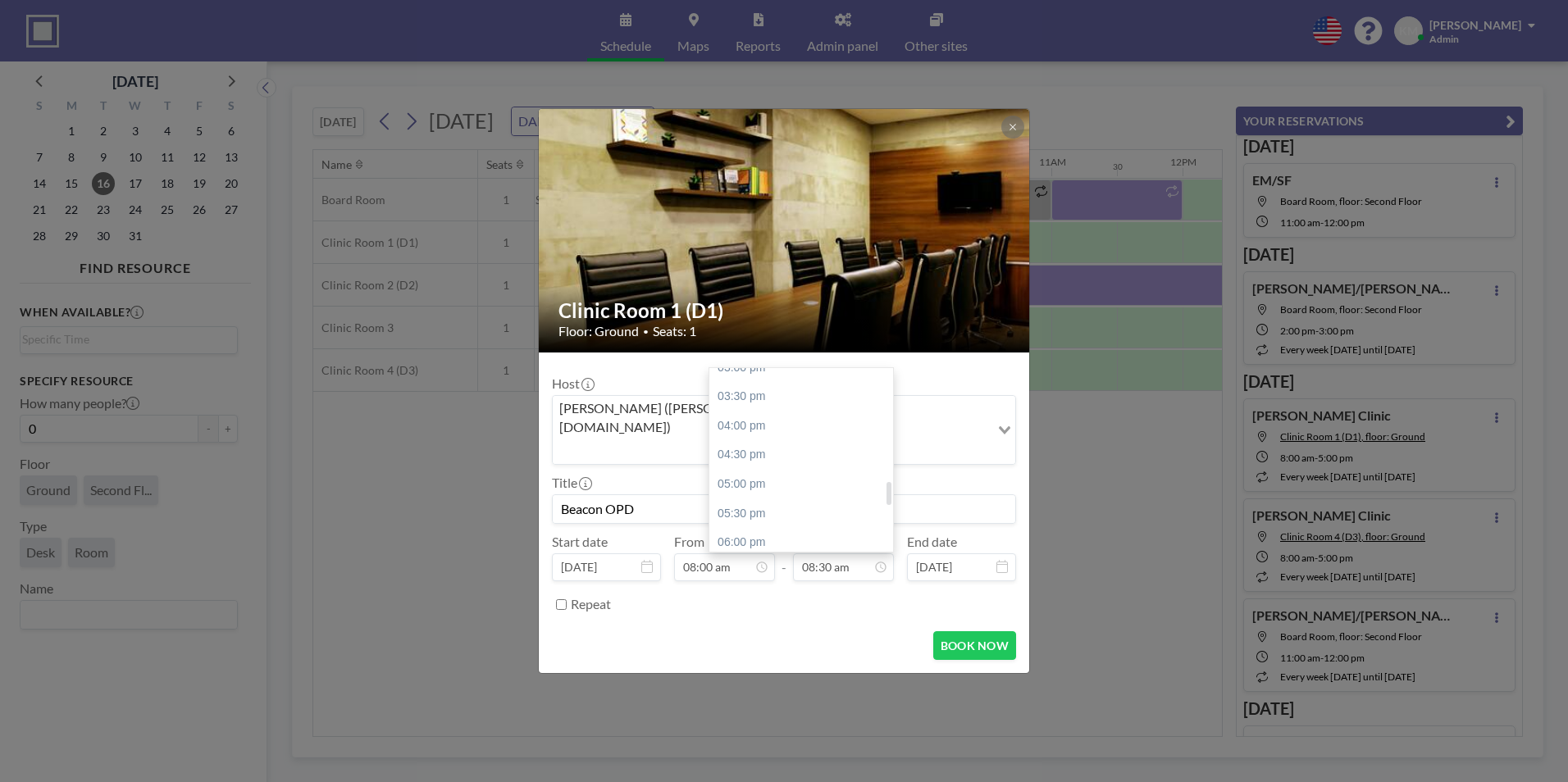
scroll to position [891, 0]
type input "Beacon OPD"
click at [826, 528] on div "06:00 pm" at bounding box center [806, 541] width 192 height 29
type input "06:00 pm"
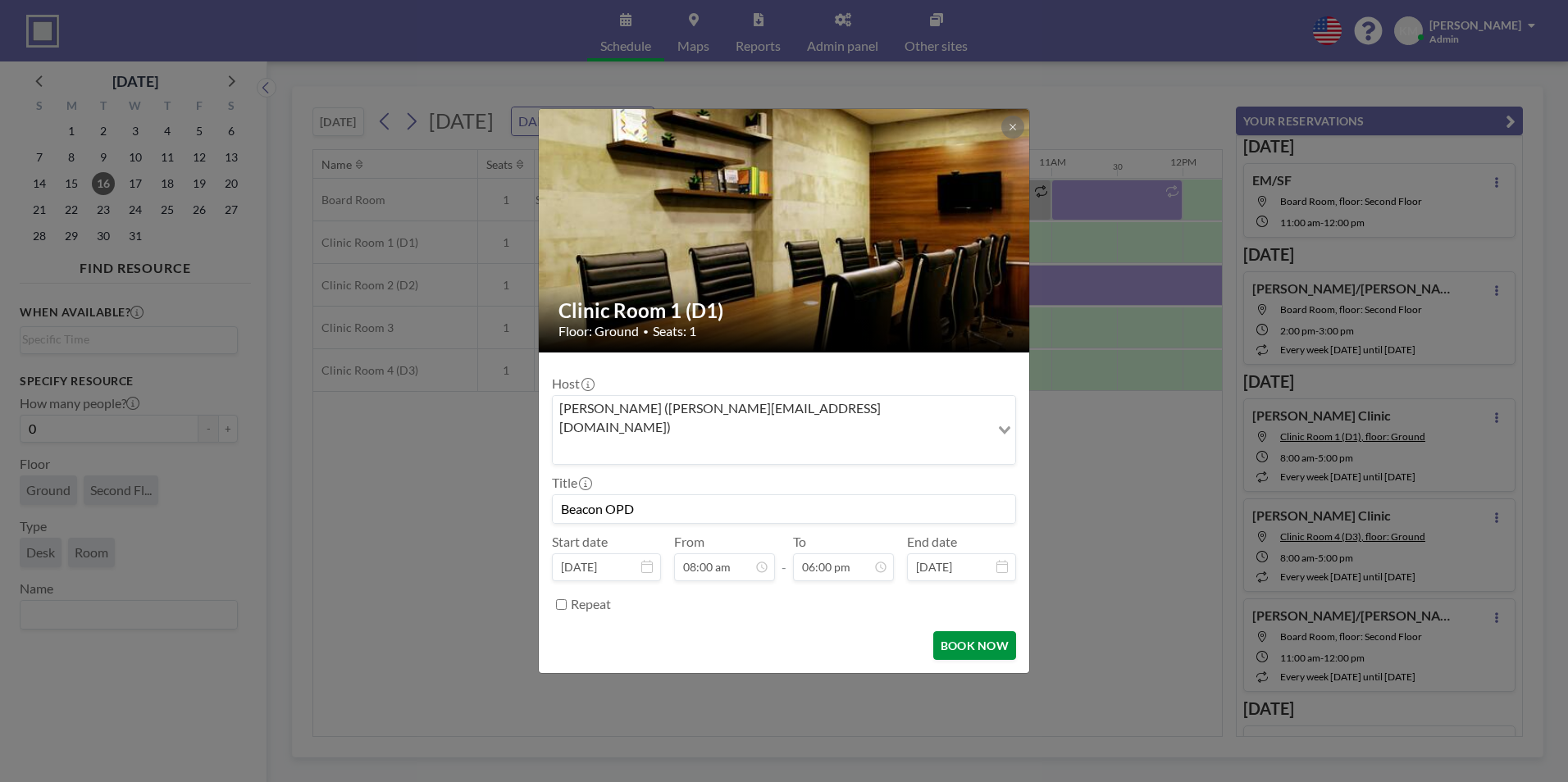
click at [1001, 631] on button "BOOK NOW" at bounding box center [975, 646] width 83 height 28
